Goal: Obtain resource: Download file/media

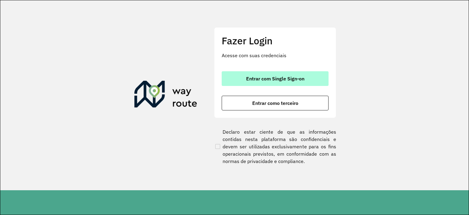
click at [269, 85] on button "Entrar com Single Sign-on" at bounding box center [275, 78] width 107 height 15
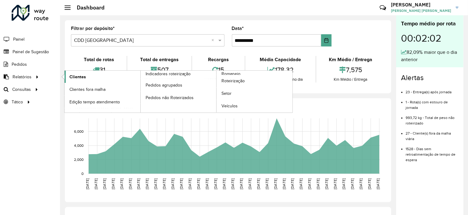
click at [75, 79] on span "Clientes" at bounding box center [77, 77] width 17 height 6
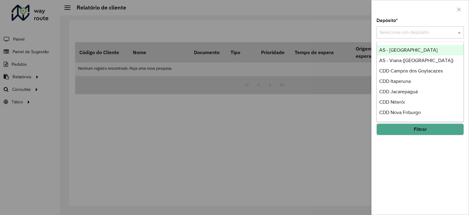
click at [403, 35] on input "text" at bounding box center [414, 32] width 69 height 7
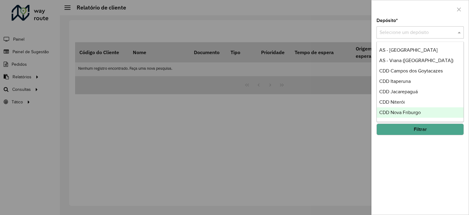
scroll to position [93, 0]
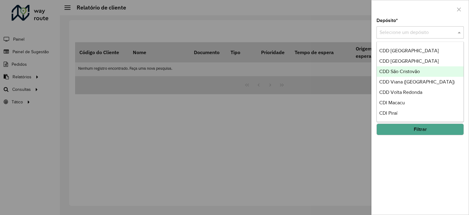
click at [396, 72] on span "CDD São Cristovão" at bounding box center [400, 71] width 41 height 5
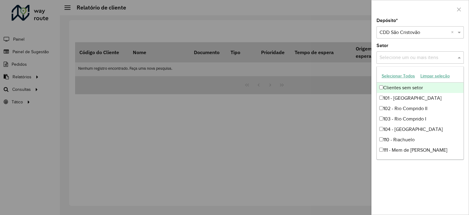
click at [393, 55] on input "text" at bounding box center [417, 57] width 78 height 7
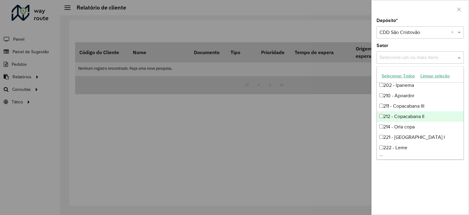
scroll to position [127, 0]
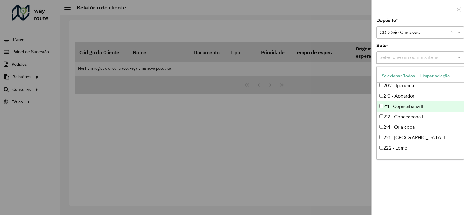
click at [385, 107] on div "211 - Copacabana III" at bounding box center [420, 106] width 87 height 10
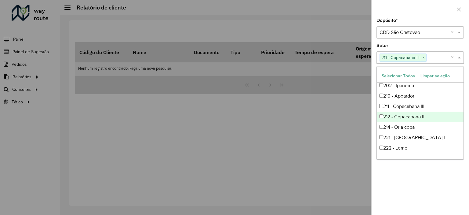
click at [388, 117] on div "212 - Copacabana II" at bounding box center [420, 117] width 87 height 10
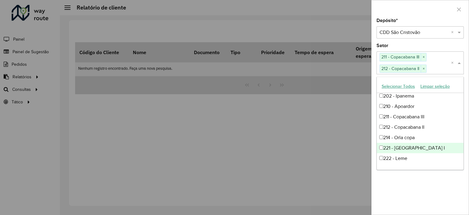
click at [389, 148] on div "221 - [GEOGRAPHIC_DATA] I" at bounding box center [420, 148] width 87 height 10
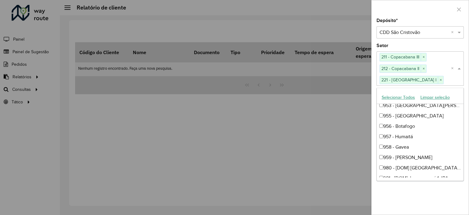
scroll to position [716, 0]
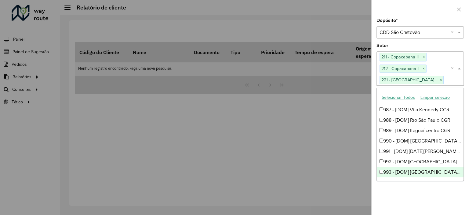
click at [409, 196] on div "Depósito * Selecione um depósito × CDD São Cristovão × Setor Selecione um ou ma…" at bounding box center [420, 116] width 97 height 196
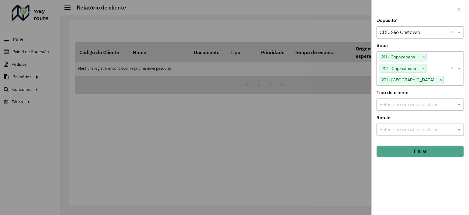
click at [408, 149] on button "Filtrar" at bounding box center [420, 151] width 87 height 12
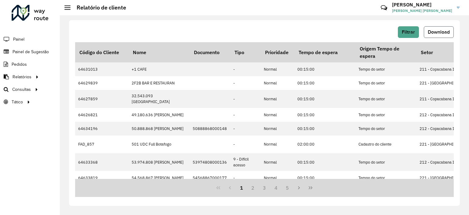
click at [434, 29] on span "Download" at bounding box center [439, 31] width 22 height 5
